Goal: Transaction & Acquisition: Purchase product/service

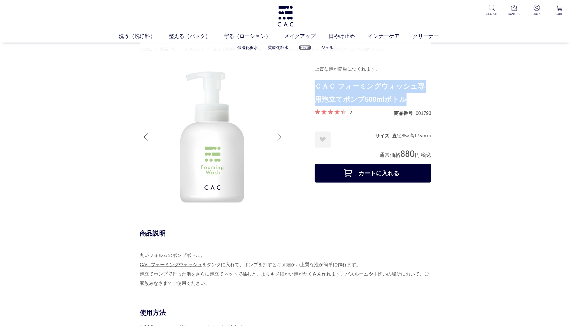
click at [304, 48] on link "美容液" at bounding box center [305, 47] width 12 height 5
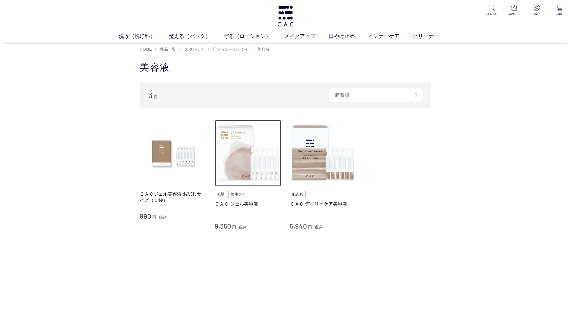
click at [266, 146] on img at bounding box center [248, 153] width 67 height 67
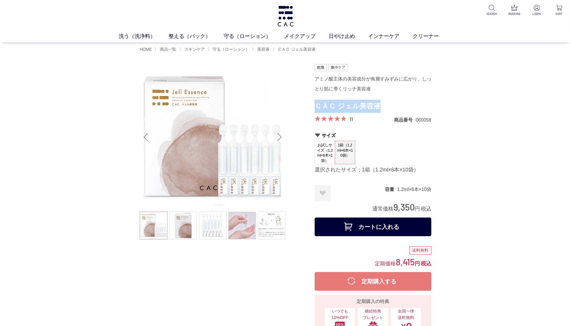
drag, startPoint x: 381, startPoint y: 106, endPoint x: 316, endPoint y: 107, distance: 65.1
click at [316, 107] on h1 "ＣＡＣ ジェル美容液" at bounding box center [373, 106] width 117 height 13
copy h1 "ＣＡＣ ジェル美容液"
drag, startPoint x: 416, startPoint y: 207, endPoint x: 393, endPoint y: 207, distance: 23.3
click at [393, 207] on div "通常価格 9,350 円 税込" at bounding box center [402, 207] width 59 height 12
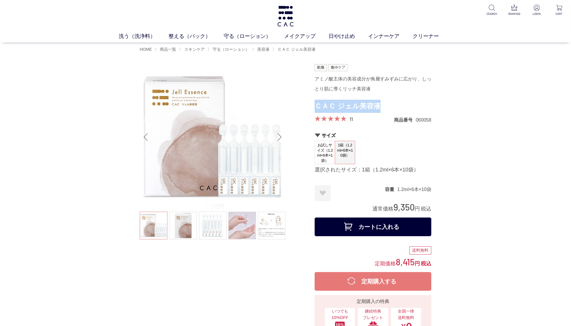
copy span "9,350"
